Goal: Navigation & Orientation: Find specific page/section

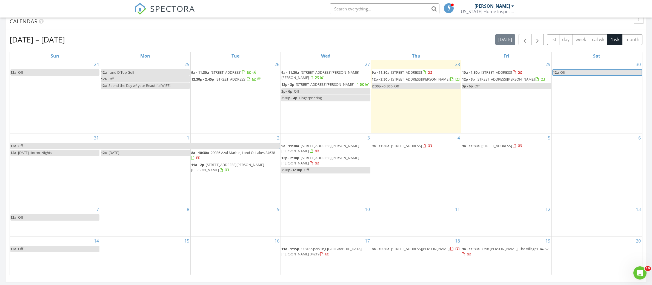
scroll to position [499, 652]
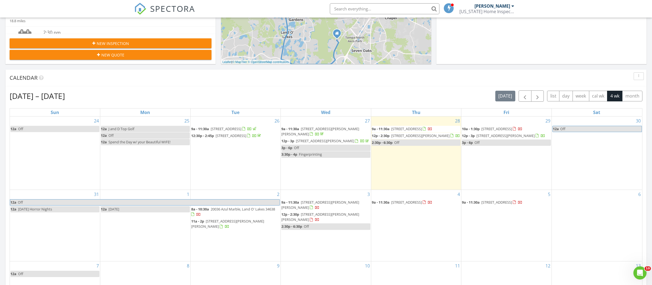
scroll to position [172, 0]
click at [408, 129] on span "10973 Wishing Cloud Rd, Land O' Lakes 34638" at bounding box center [406, 128] width 31 height 5
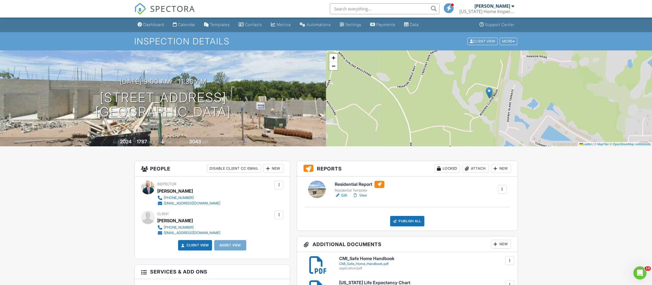
scroll to position [1, 0]
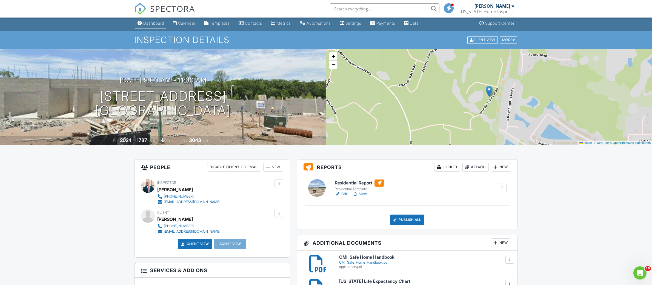
click at [146, 24] on div "Dashboard" at bounding box center [153, 23] width 21 height 5
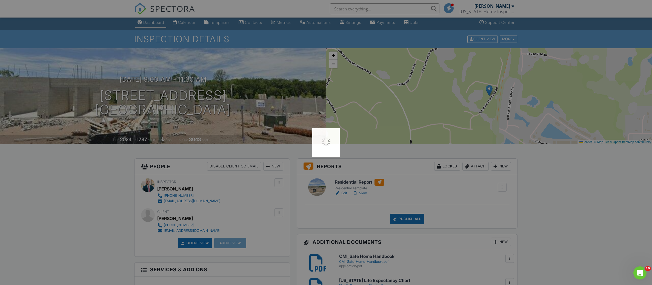
scroll to position [3, 0]
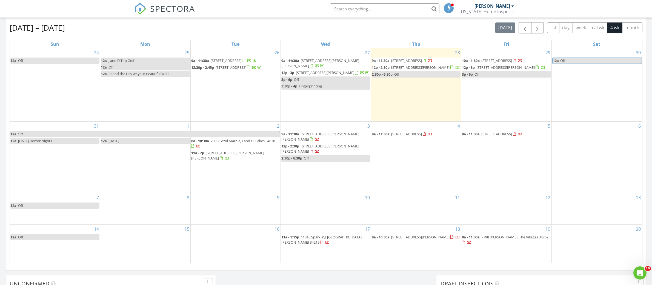
scroll to position [236, 0]
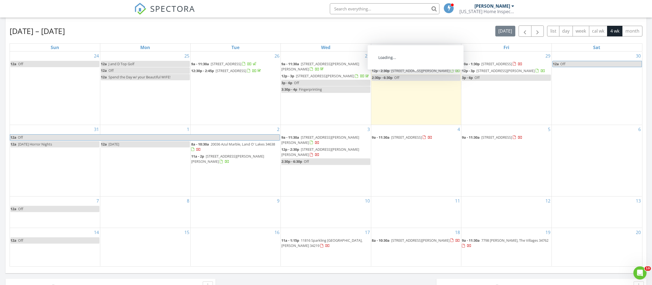
click at [434, 73] on span "31399 Ancient Sage Rd, Wesley Chapel 33545" at bounding box center [420, 70] width 58 height 5
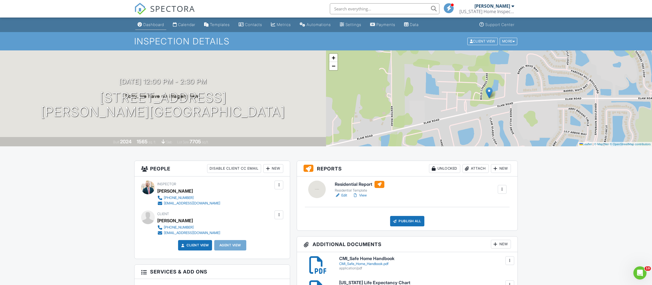
click at [153, 25] on div "Dashboard" at bounding box center [153, 24] width 21 height 5
